Goal: Check status

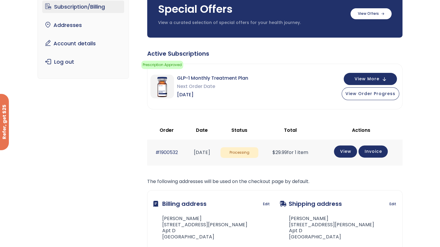
scroll to position [57, 0]
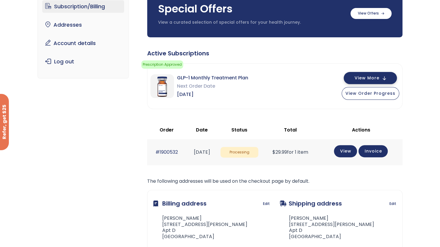
click at [377, 76] on span "View More" at bounding box center [367, 78] width 25 height 4
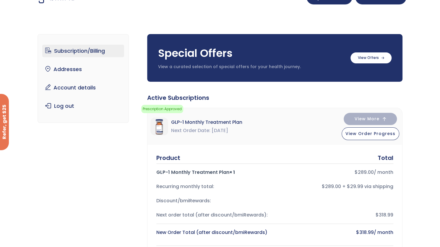
scroll to position [0, 0]
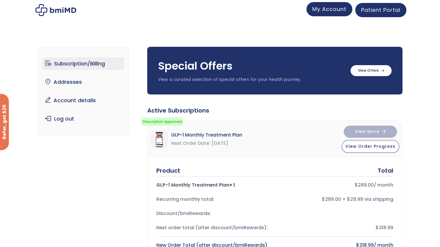
click at [333, 13] on link "My Account" at bounding box center [330, 9] width 46 height 14
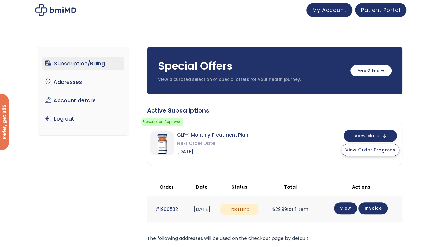
click at [381, 148] on span "View Order Progress" at bounding box center [371, 150] width 50 height 6
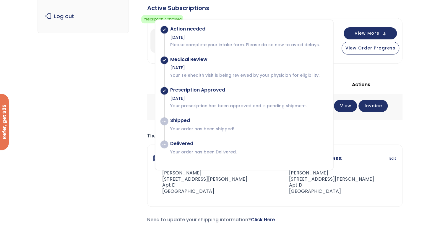
scroll to position [103, 0]
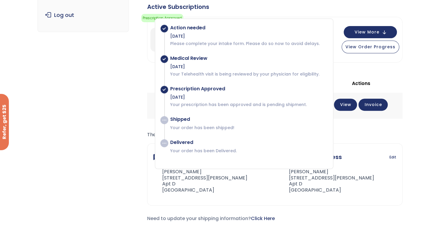
click at [415, 125] on div "Subscription/Billing bmiRewards Addresses Account details Submit a Review Log o…" at bounding box center [220, 87] width 440 height 312
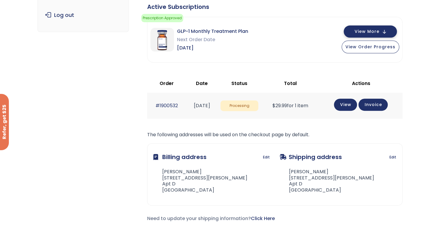
click at [386, 32] on button "View More" at bounding box center [370, 31] width 53 height 12
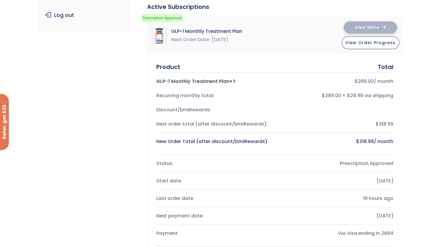
click at [393, 22] on button "View More" at bounding box center [370, 27] width 53 height 12
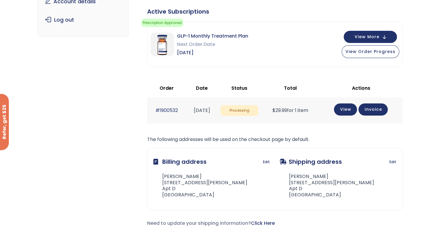
scroll to position [77, 0]
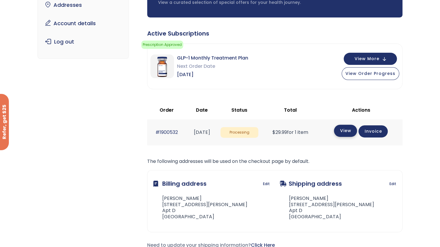
click at [347, 132] on link "View" at bounding box center [345, 130] width 23 height 12
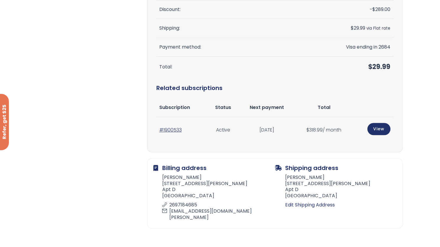
scroll to position [140, 0]
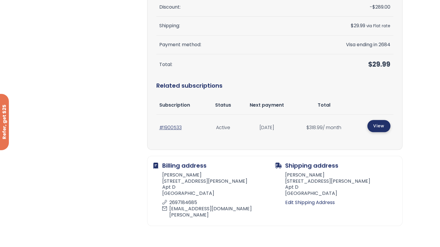
click at [375, 128] on link "View" at bounding box center [379, 126] width 23 height 12
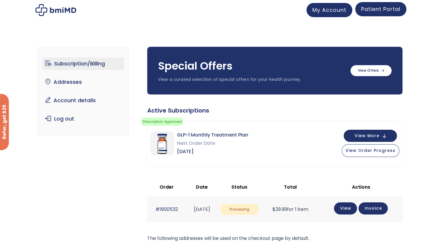
click at [381, 9] on span "Patient Portal" at bounding box center [380, 8] width 39 height 7
